Goal: Task Accomplishment & Management: Use online tool/utility

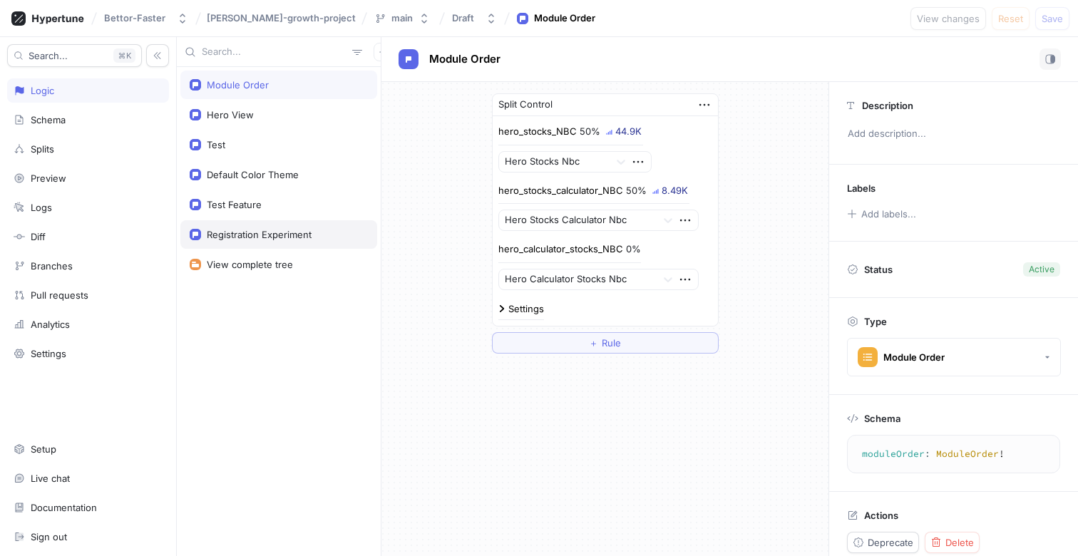
click at [221, 239] on div "Registration Experiment" at bounding box center [259, 234] width 105 height 11
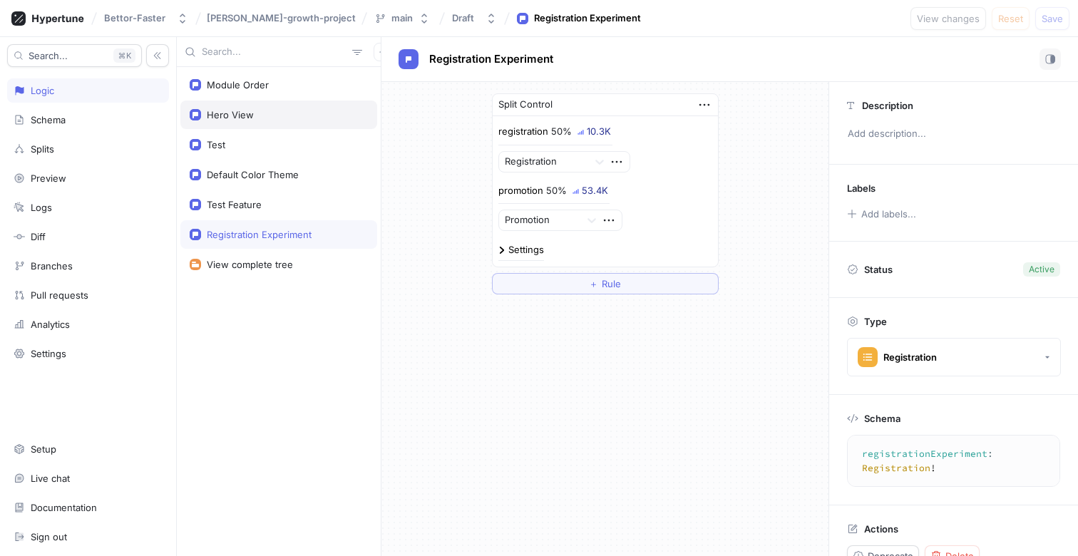
click at [255, 125] on div "Hero View" at bounding box center [278, 114] width 197 height 29
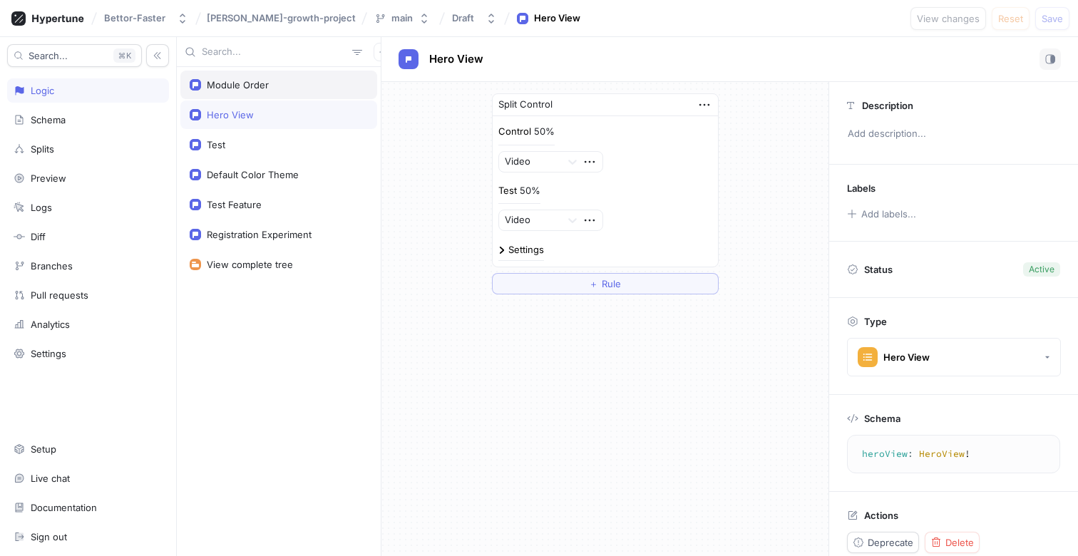
click at [249, 84] on div "Module Order" at bounding box center [238, 84] width 62 height 11
type textarea "moduleOrder: ModuleOrder!"
